Goal: Information Seeking & Learning: Get advice/opinions

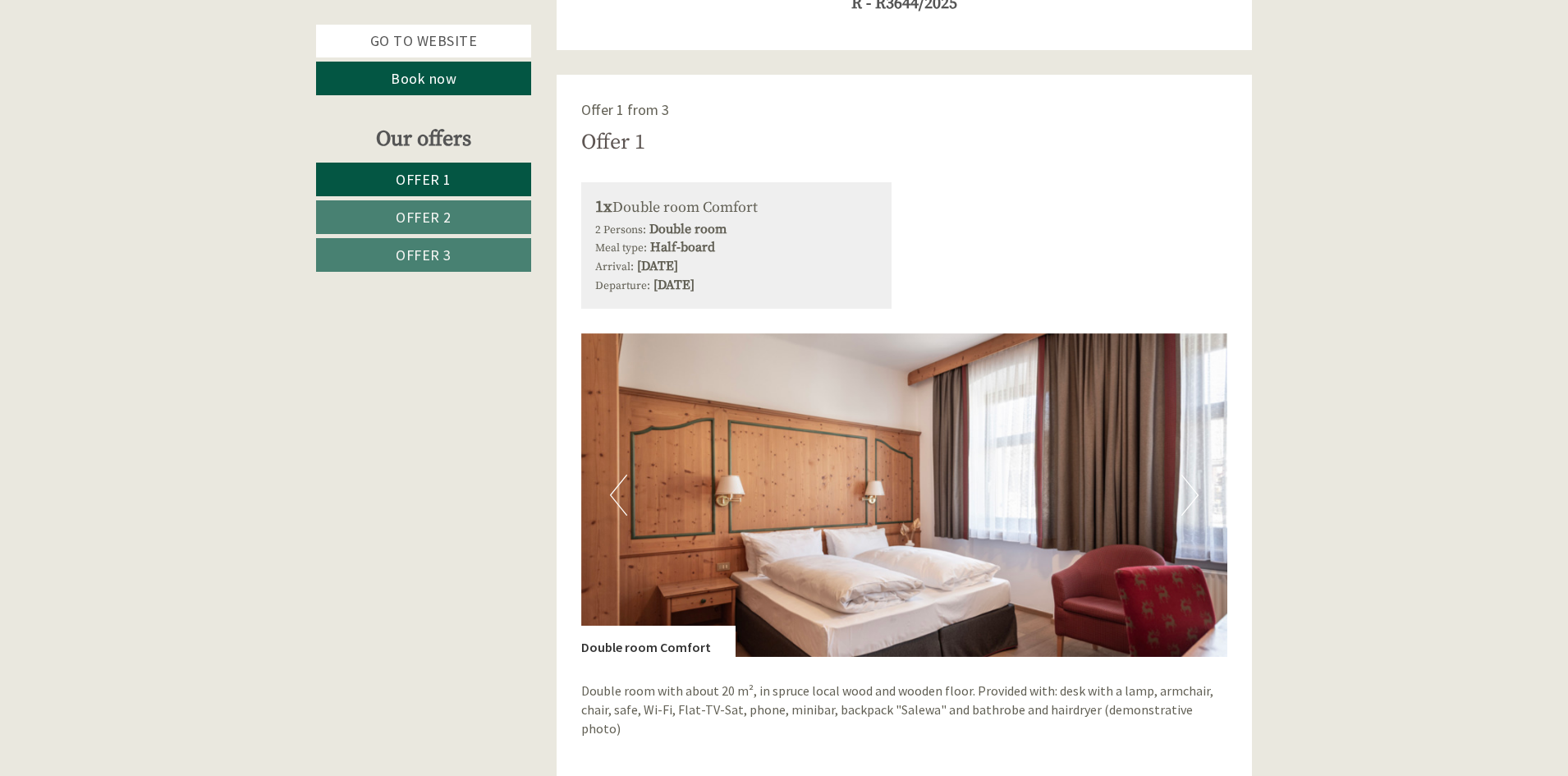
scroll to position [1094, 0]
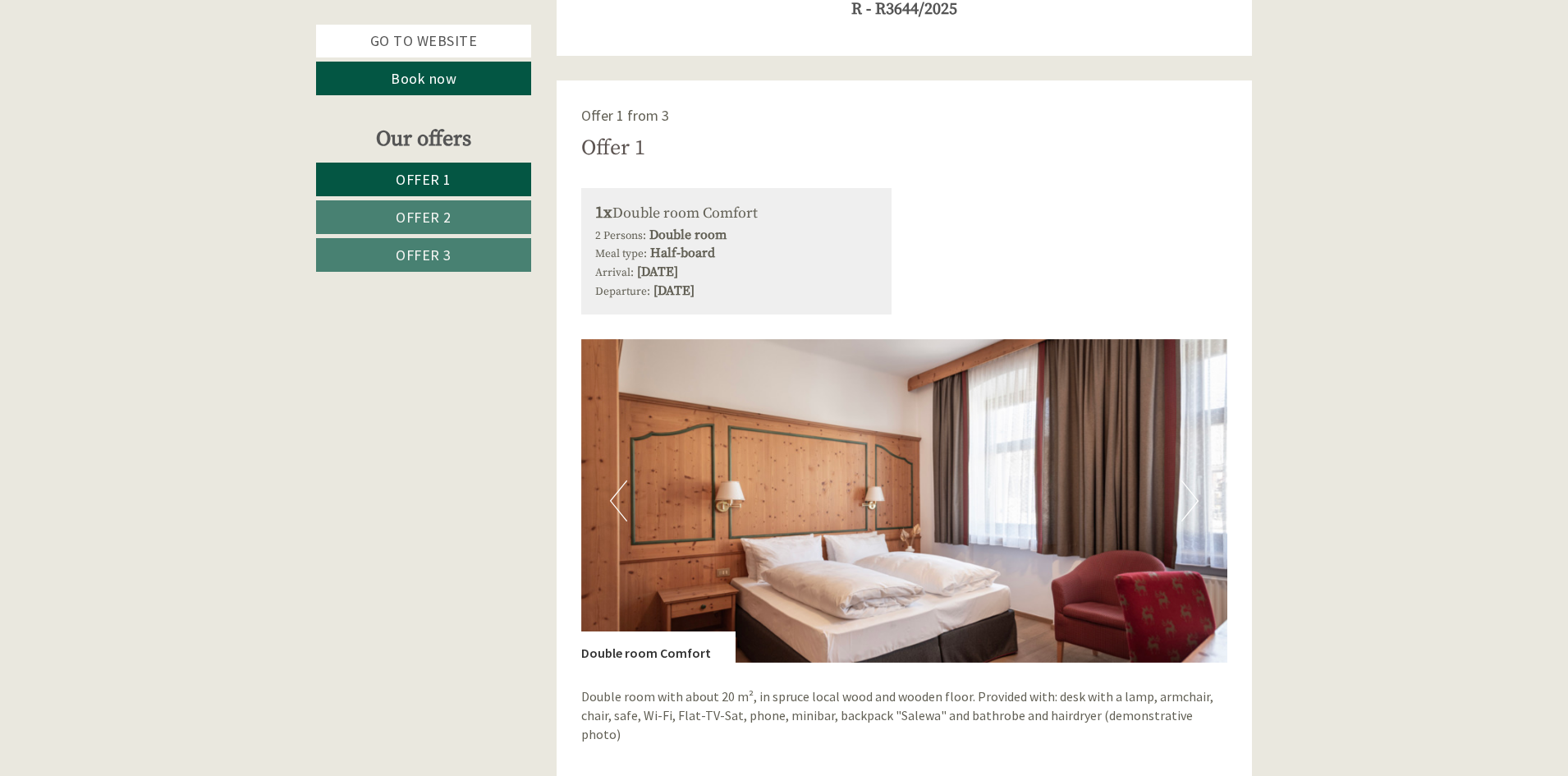
click at [633, 478] on img at bounding box center [904, 501] width 647 height 324
click at [633, 495] on img at bounding box center [904, 501] width 647 height 324
click at [626, 498] on div "Previous Next" at bounding box center [904, 501] width 647 height 324
click at [626, 498] on button "Previous" at bounding box center [618, 500] width 17 height 41
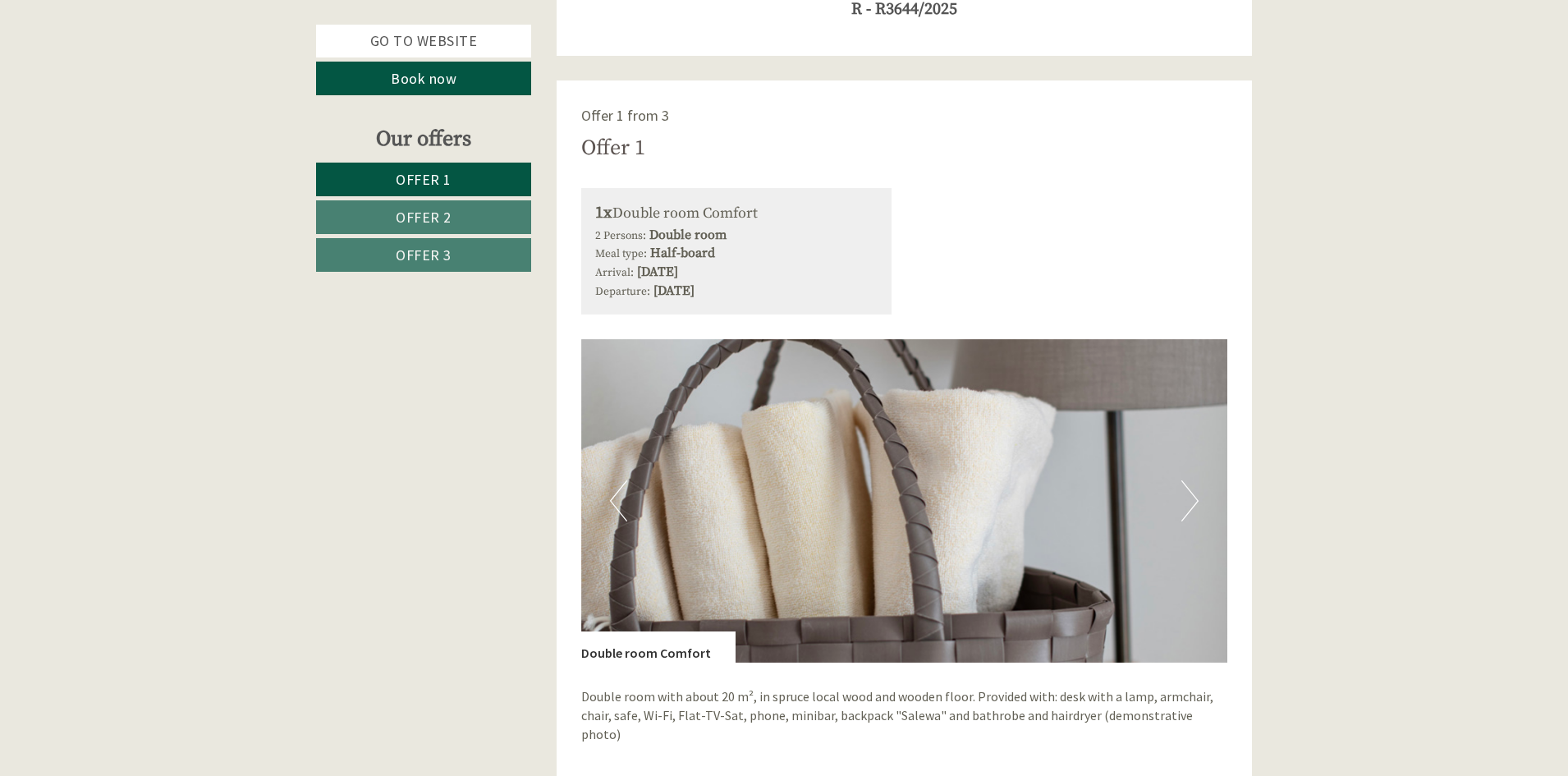
click at [626, 498] on button "Previous" at bounding box center [618, 500] width 17 height 41
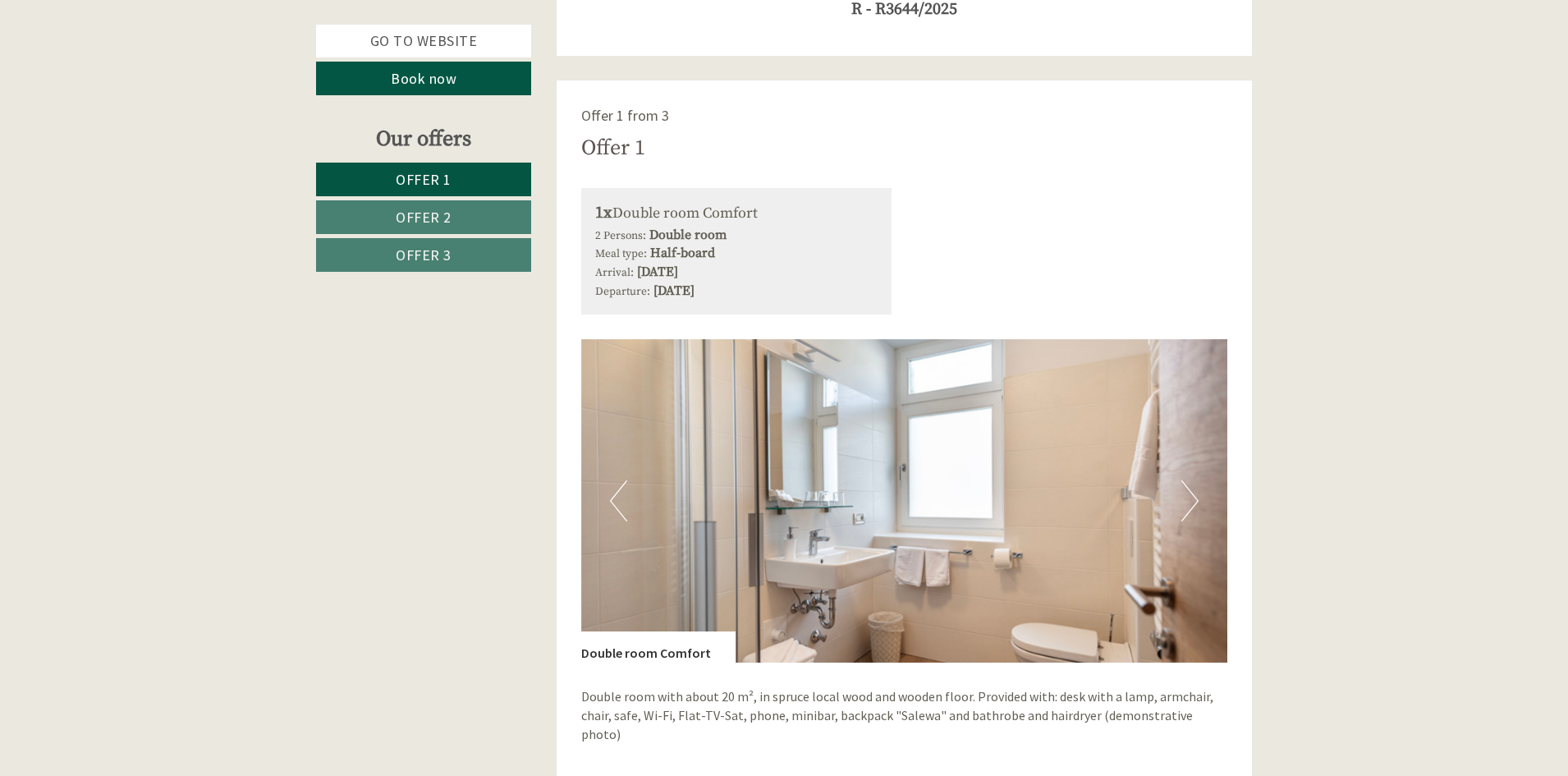
click at [626, 498] on button "Previous" at bounding box center [618, 500] width 17 height 41
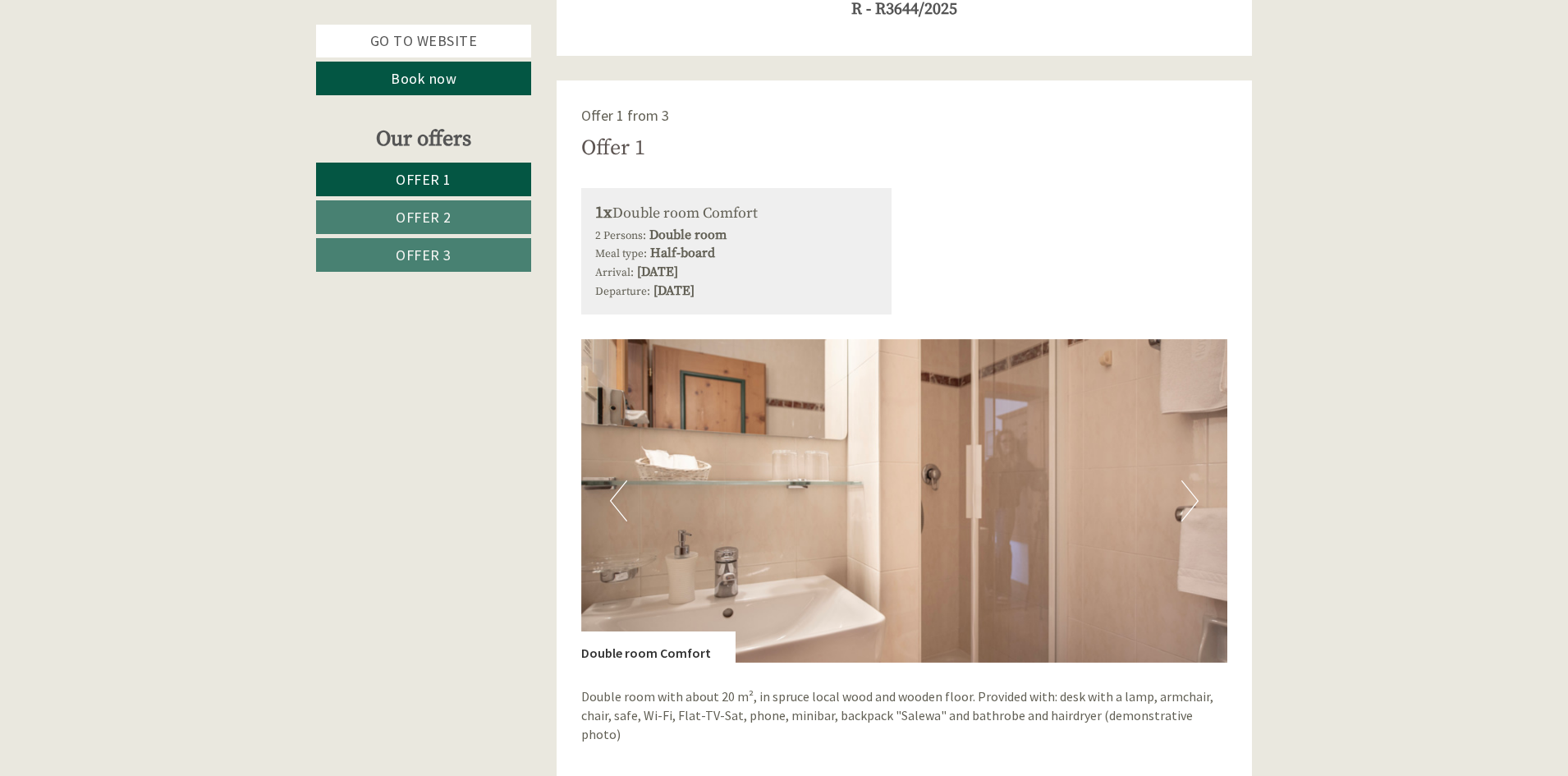
click at [626, 498] on button "Previous" at bounding box center [618, 500] width 17 height 41
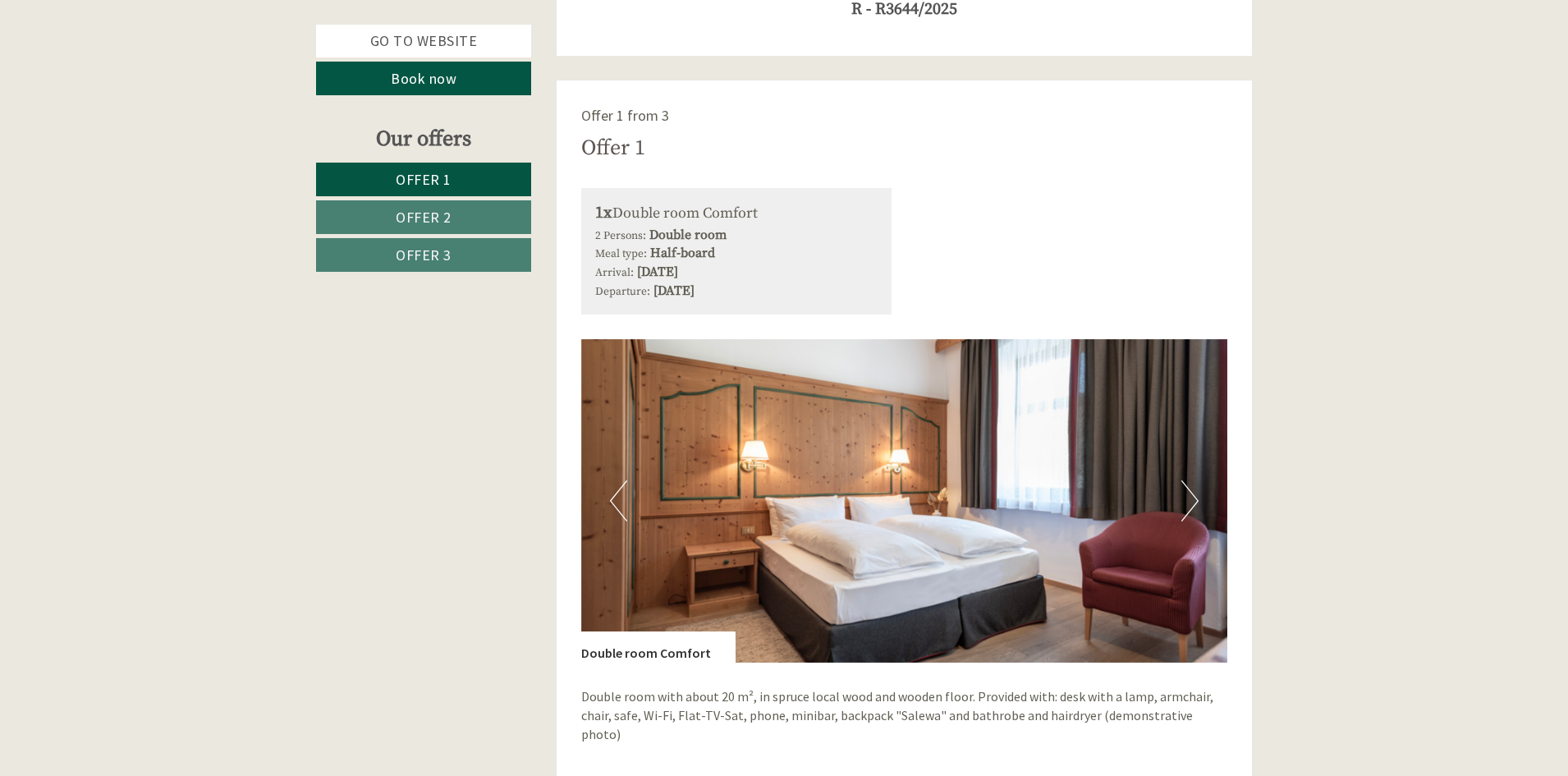
click at [626, 498] on button "Previous" at bounding box center [618, 500] width 17 height 41
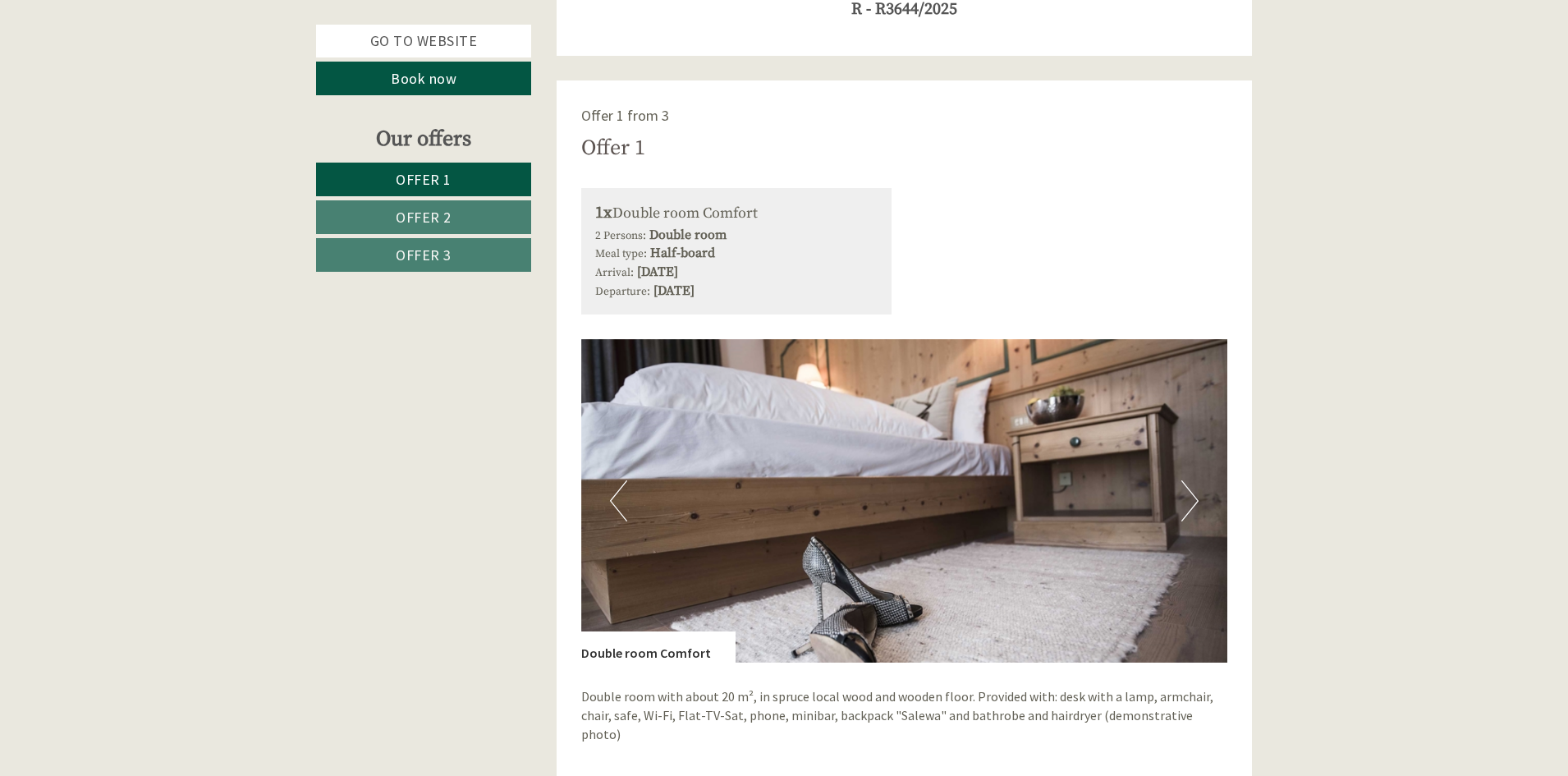
click at [626, 498] on button "Previous" at bounding box center [618, 500] width 17 height 41
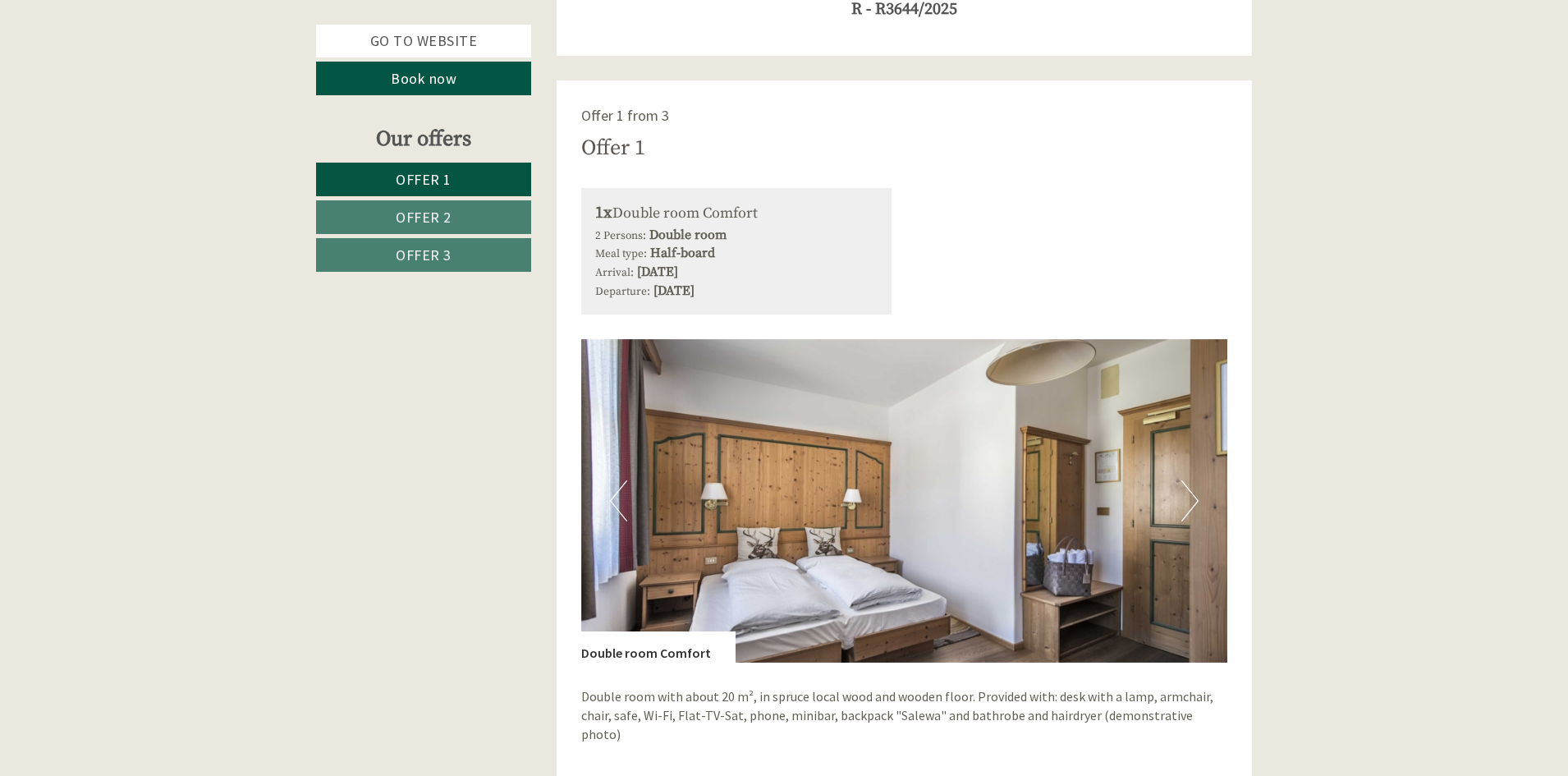
click at [626, 498] on button "Previous" at bounding box center [618, 500] width 17 height 41
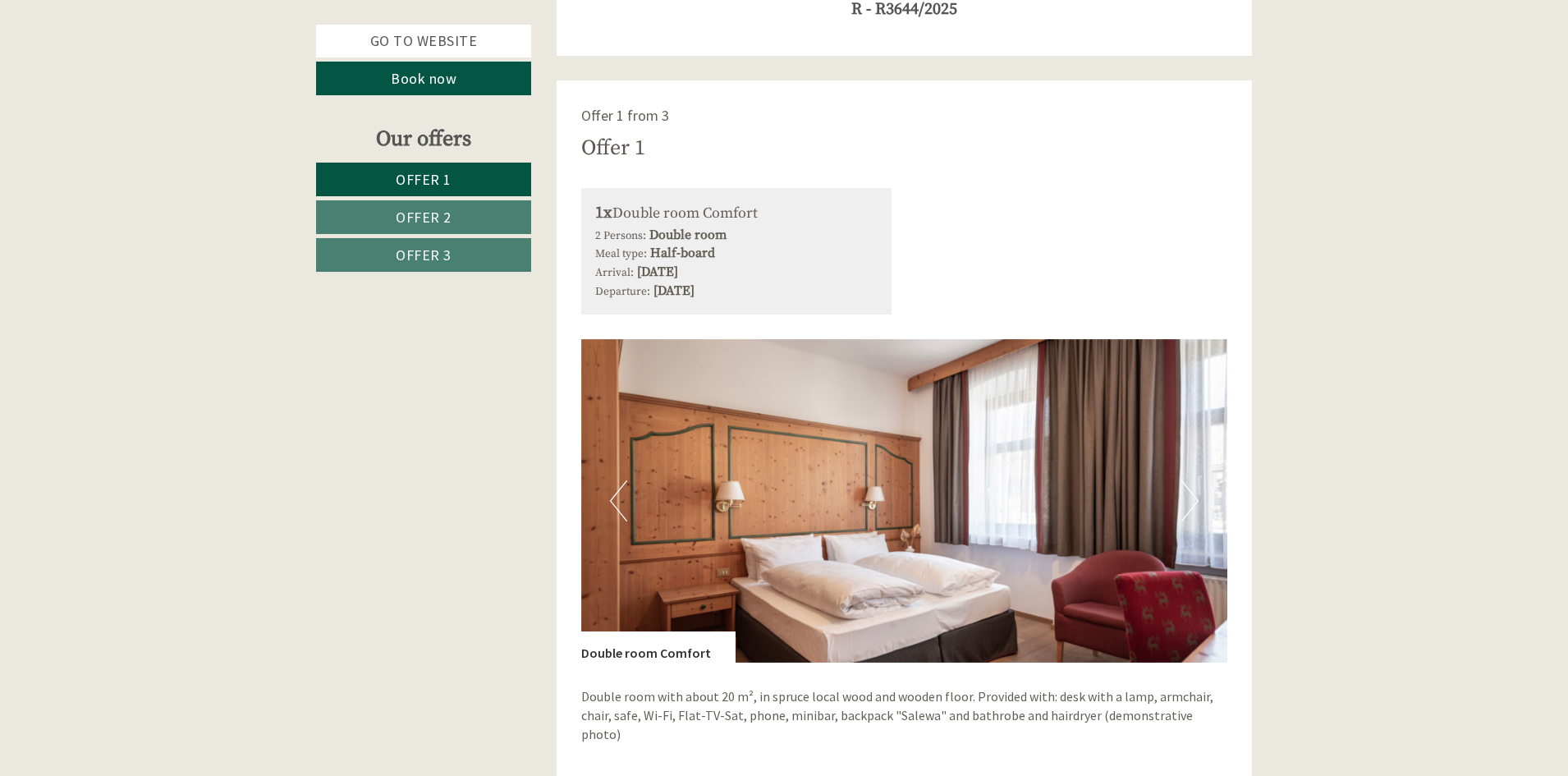
click at [626, 498] on button "Previous" at bounding box center [618, 500] width 17 height 41
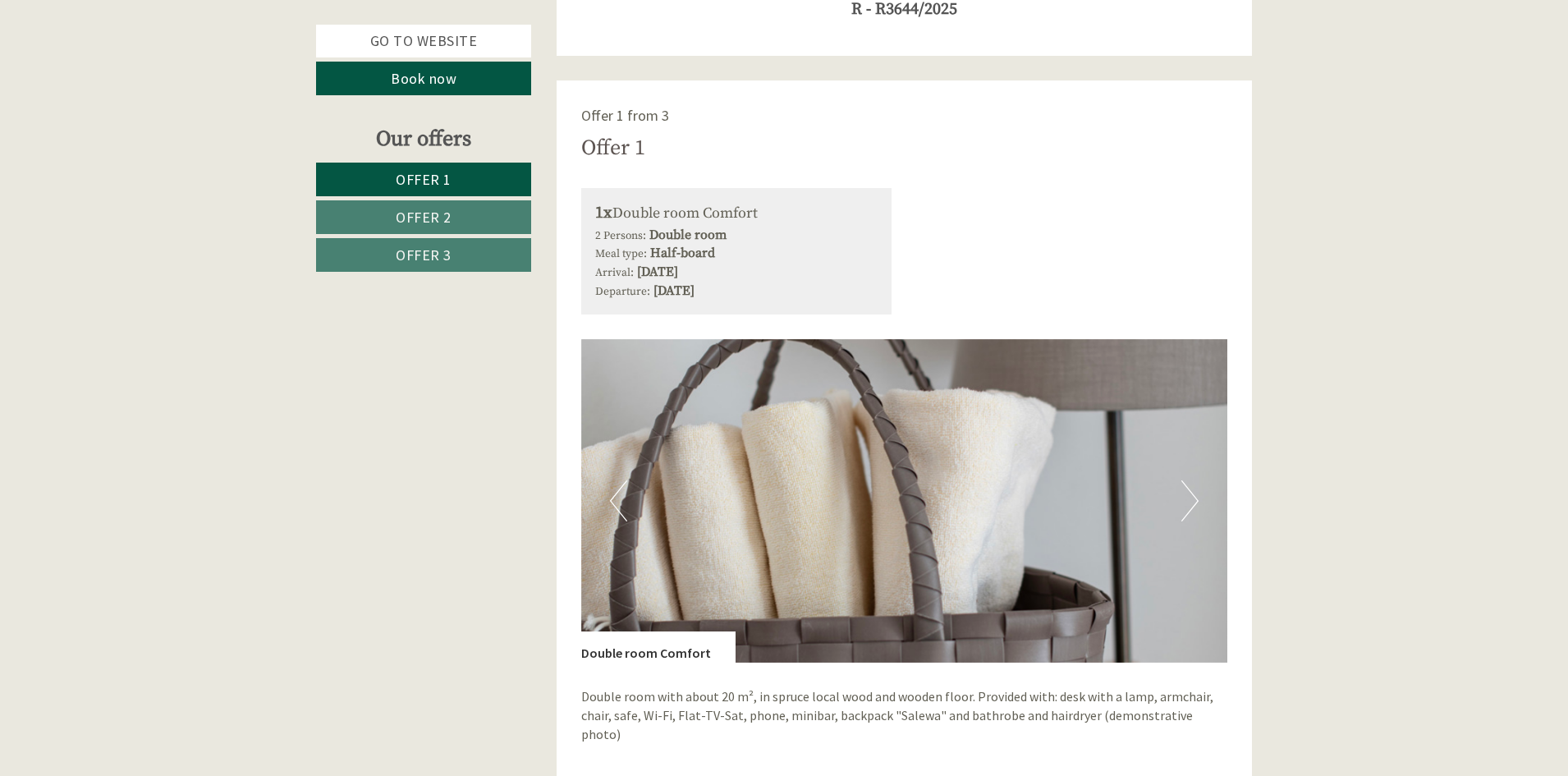
click at [626, 498] on button "Previous" at bounding box center [618, 500] width 17 height 41
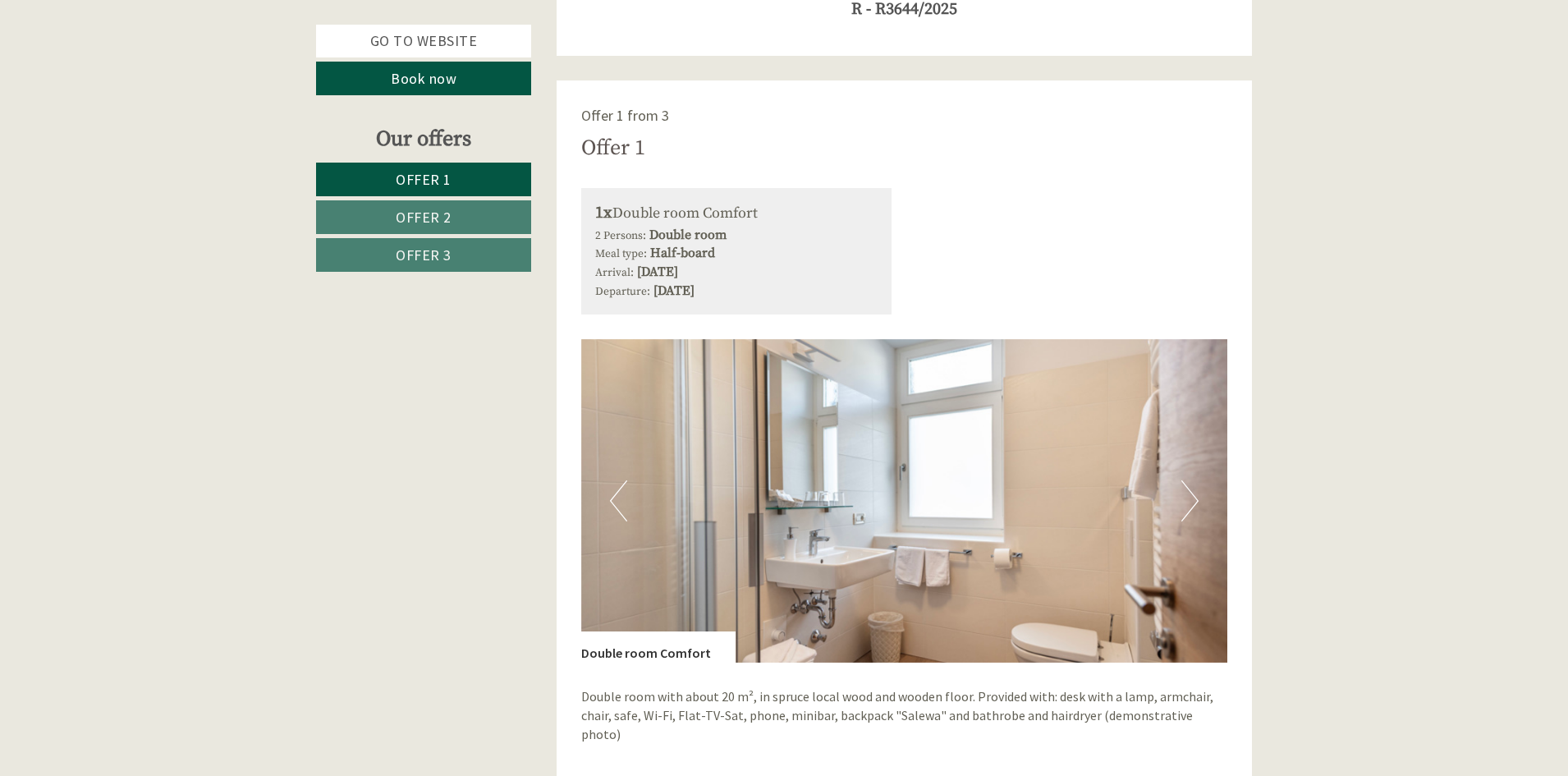
click at [626, 498] on button "Previous" at bounding box center [618, 500] width 17 height 41
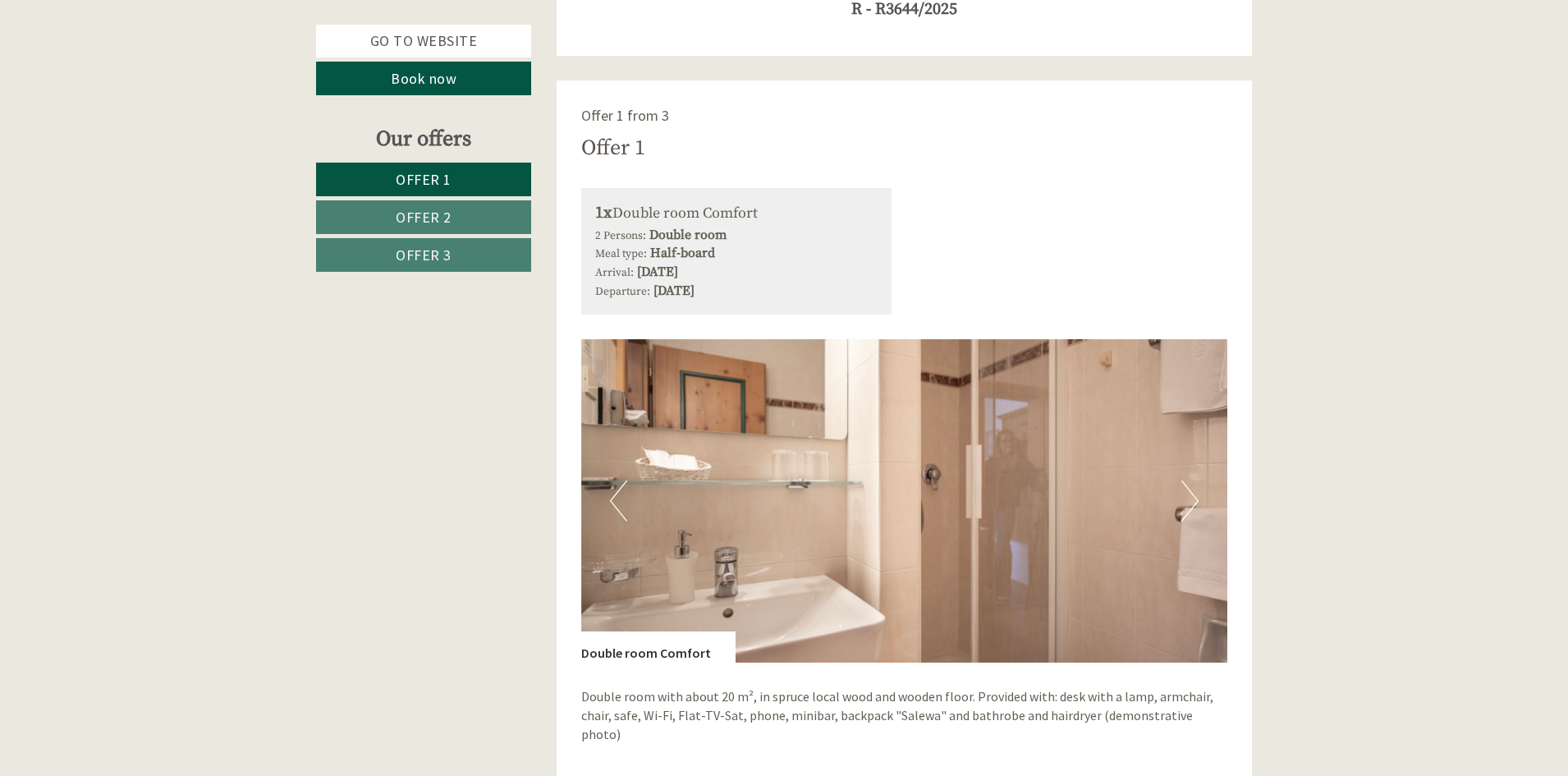
click at [626, 498] on button "Previous" at bounding box center [618, 500] width 17 height 41
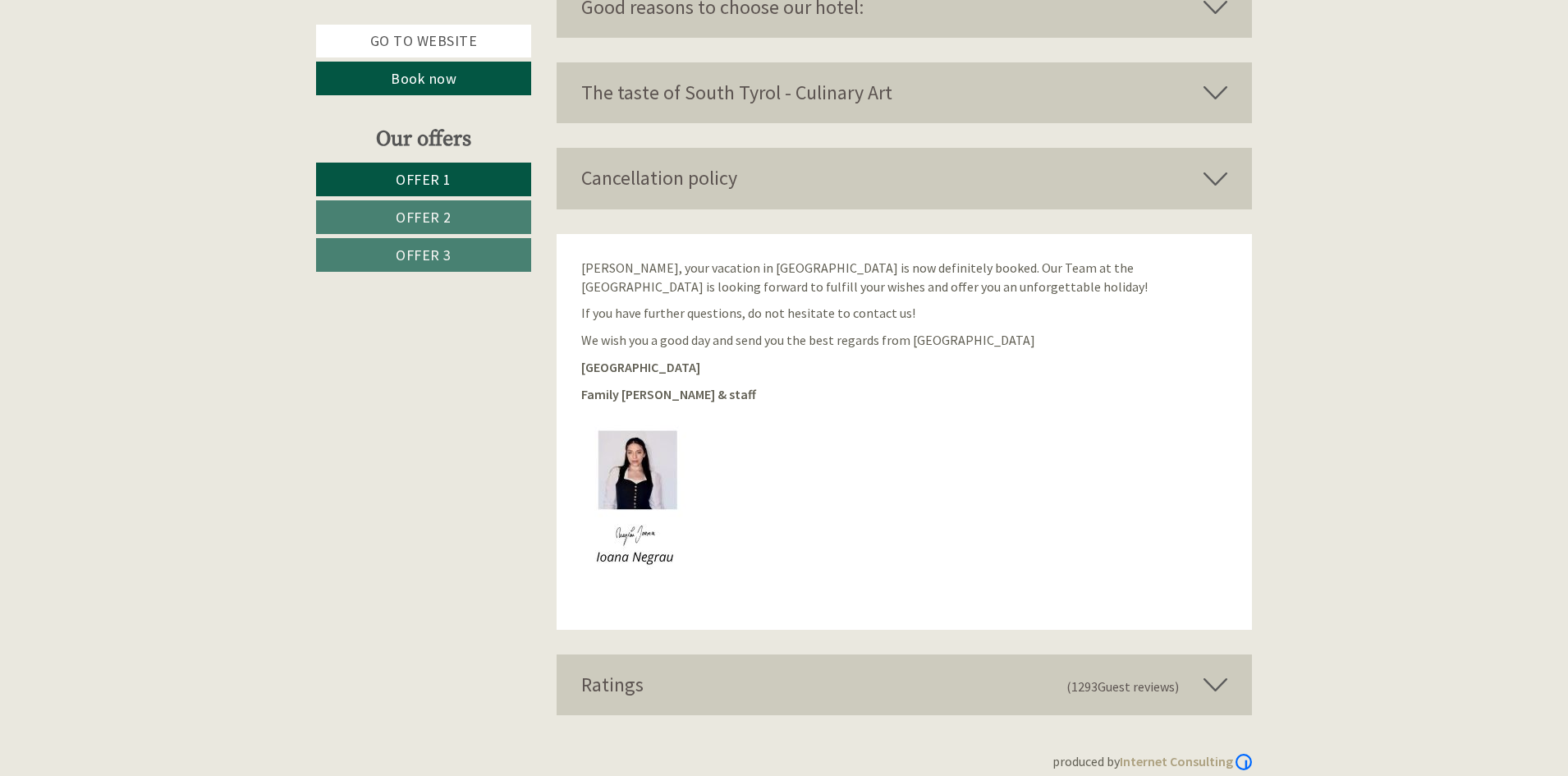
scroll to position [4216, 0]
click at [803, 677] on div "Ratings (1293 Guest reviews )" at bounding box center [904, 684] width 696 height 61
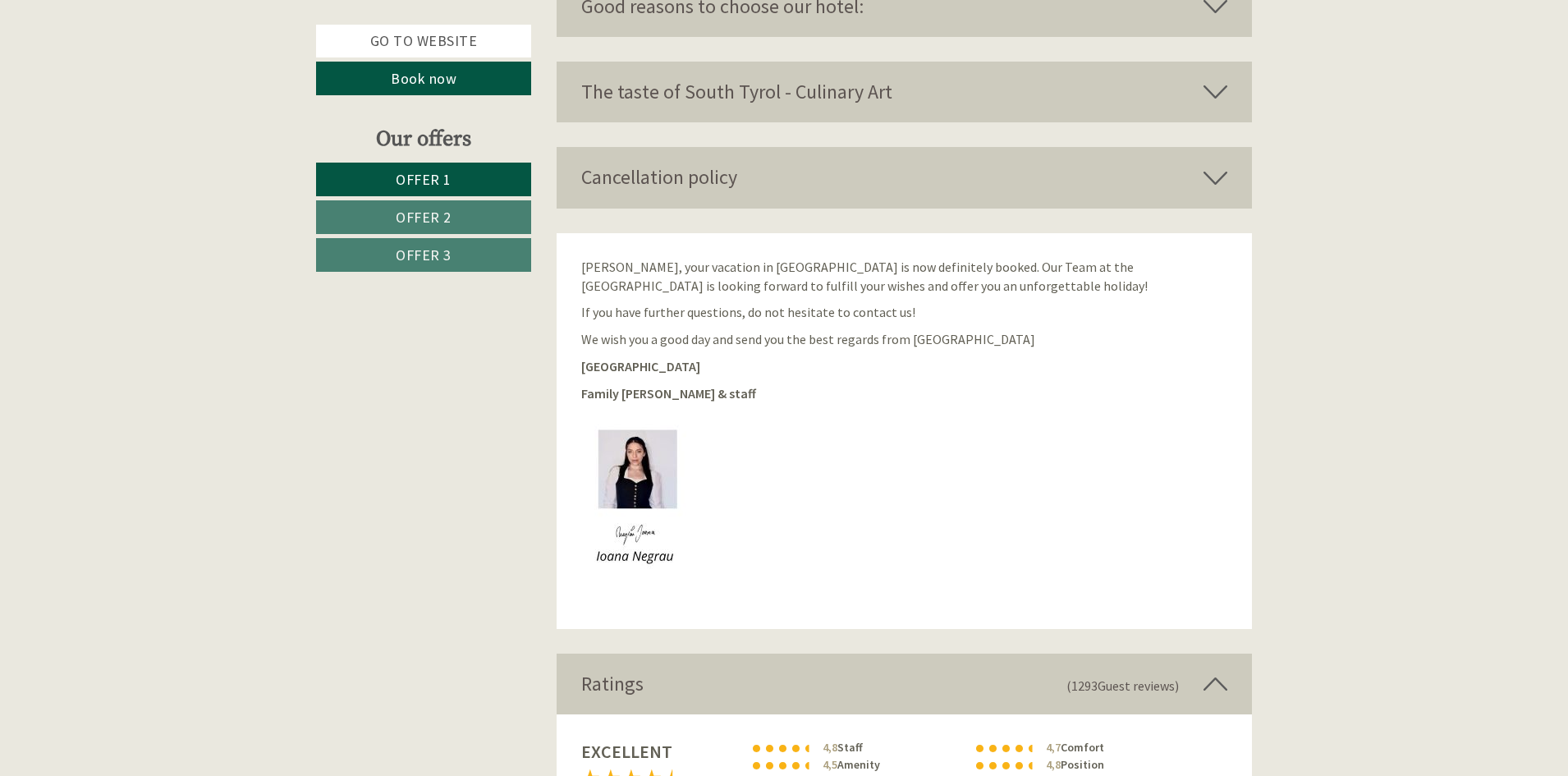
click at [803, 677] on div "Ratings (1293 Guest reviews )" at bounding box center [904, 684] width 696 height 61
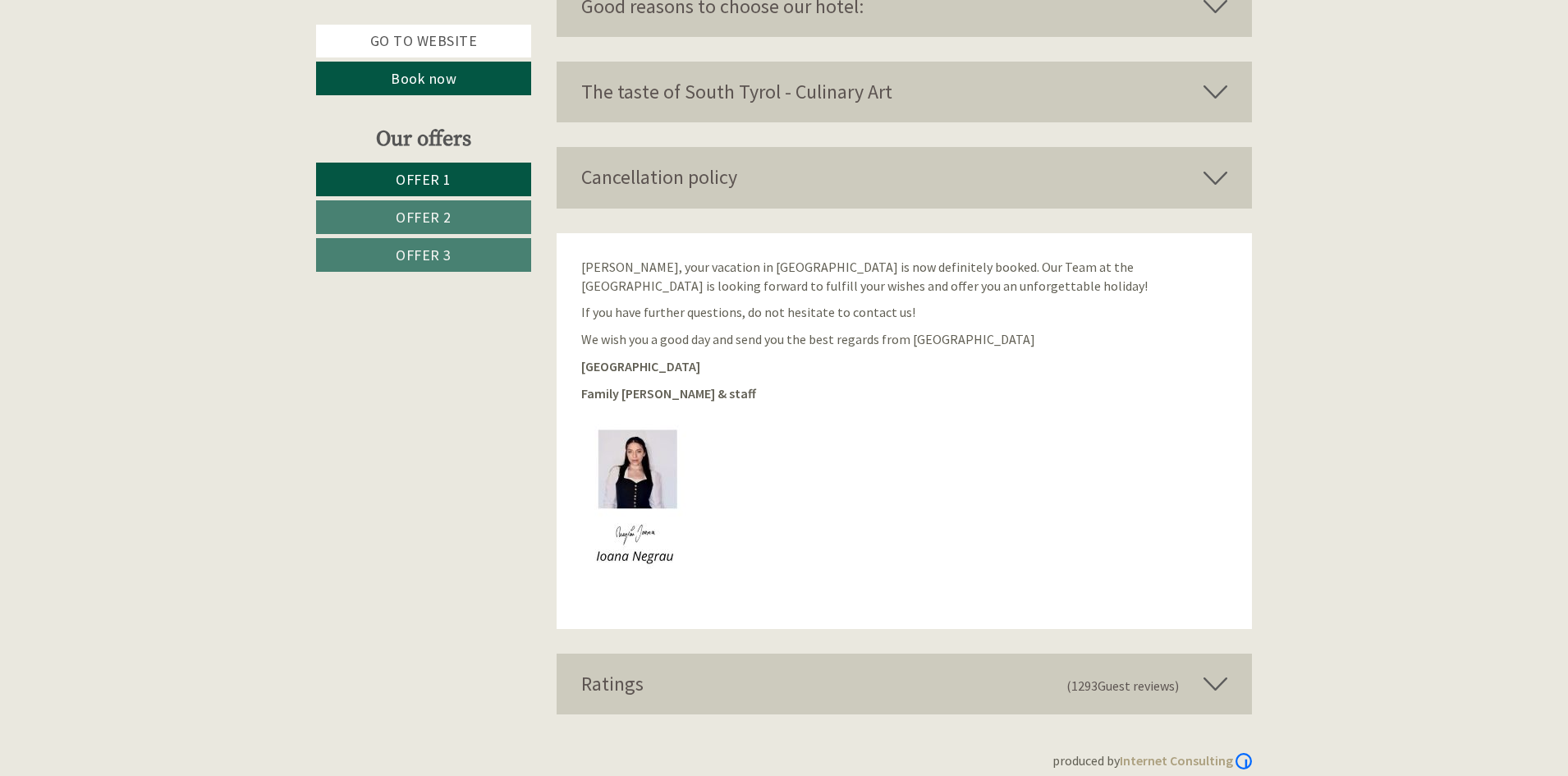
click at [803, 677] on div "Ratings (1293 Guest reviews )" at bounding box center [904, 684] width 696 height 61
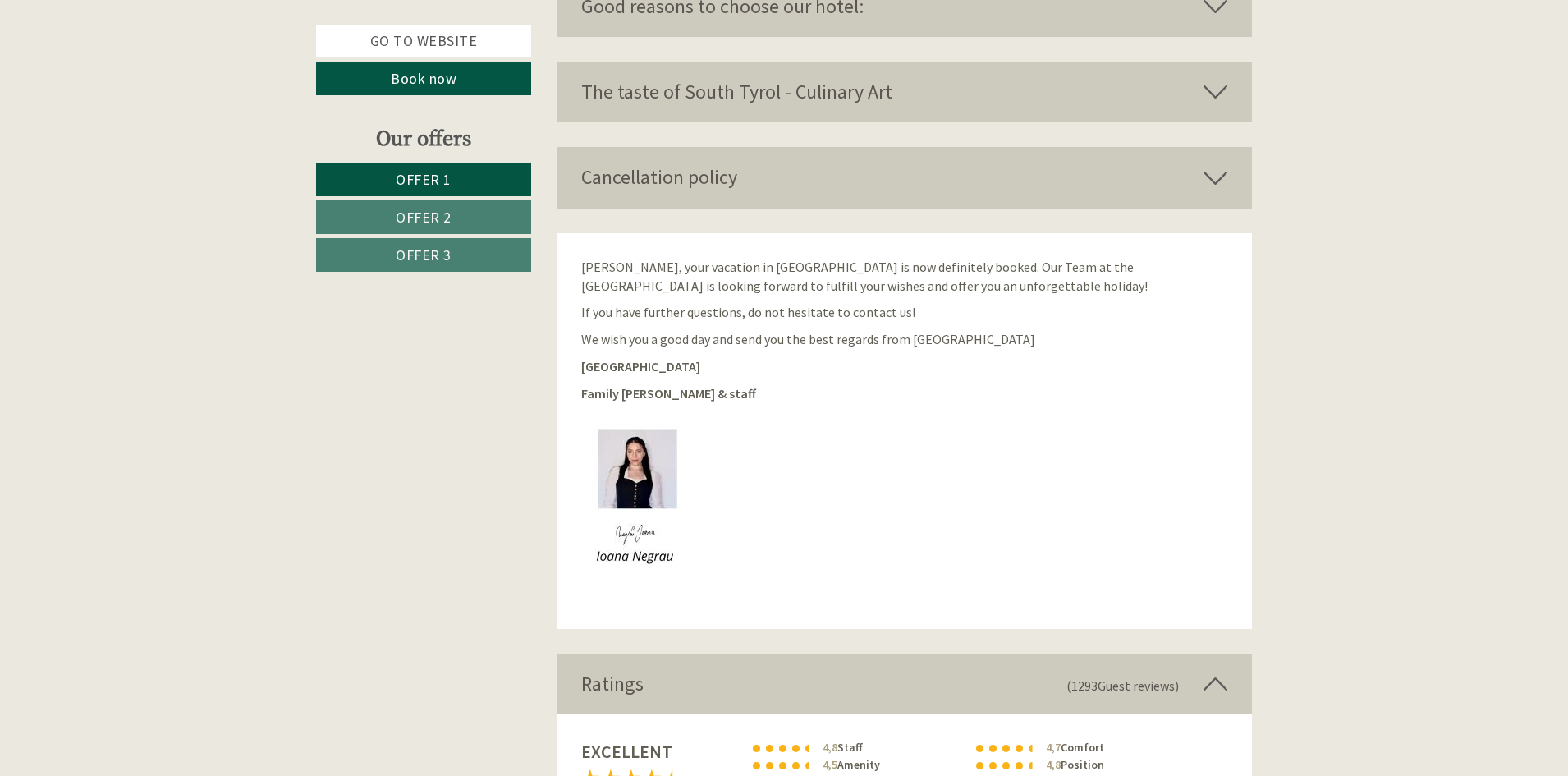
click at [803, 677] on div "Ratings (1293 Guest reviews )" at bounding box center [904, 684] width 696 height 61
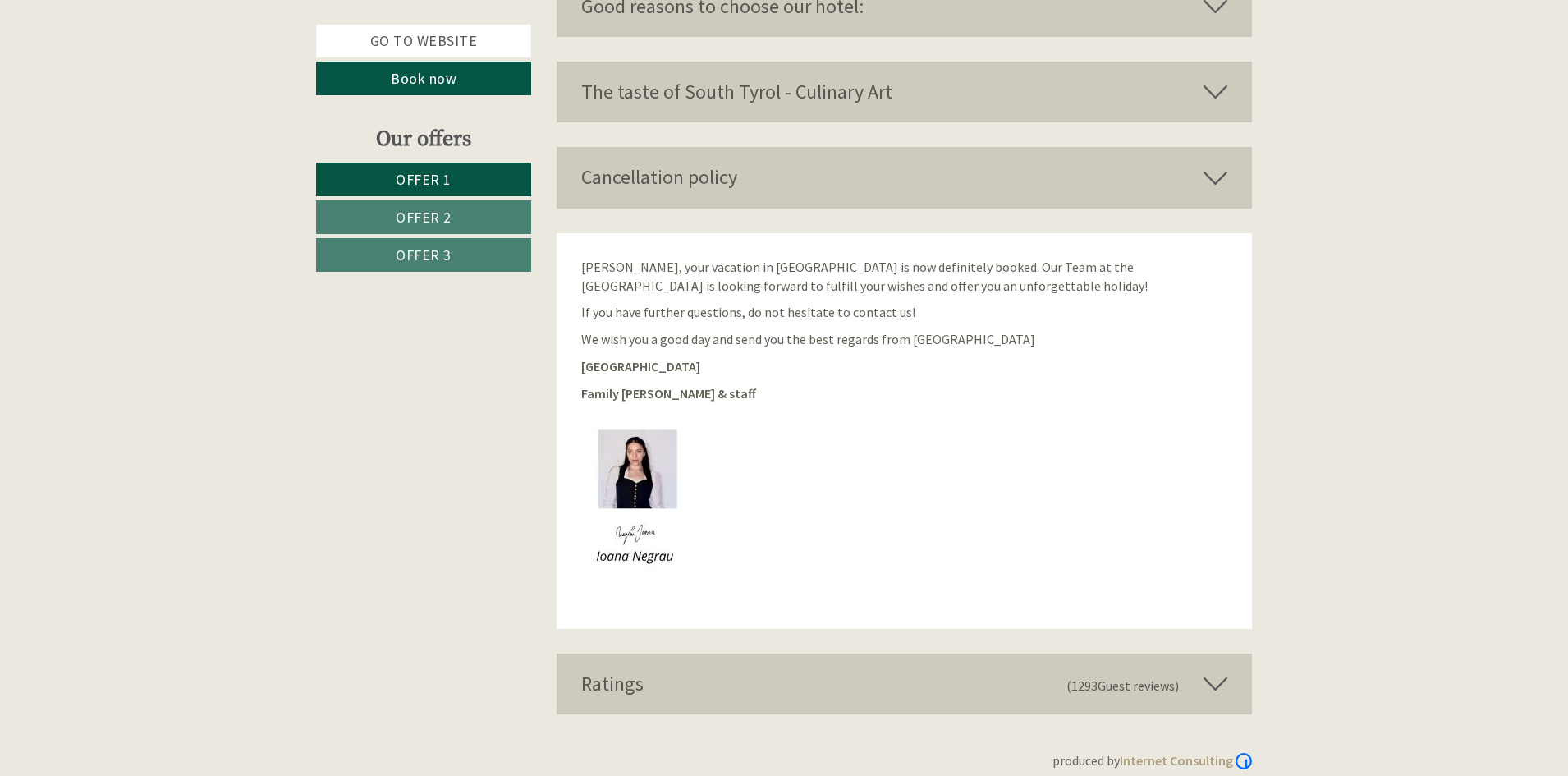
click at [627, 540] on img at bounding box center [673, 503] width 184 height 185
click at [642, 527] on img at bounding box center [673, 503] width 184 height 185
